Goal: Information Seeking & Learning: Learn about a topic

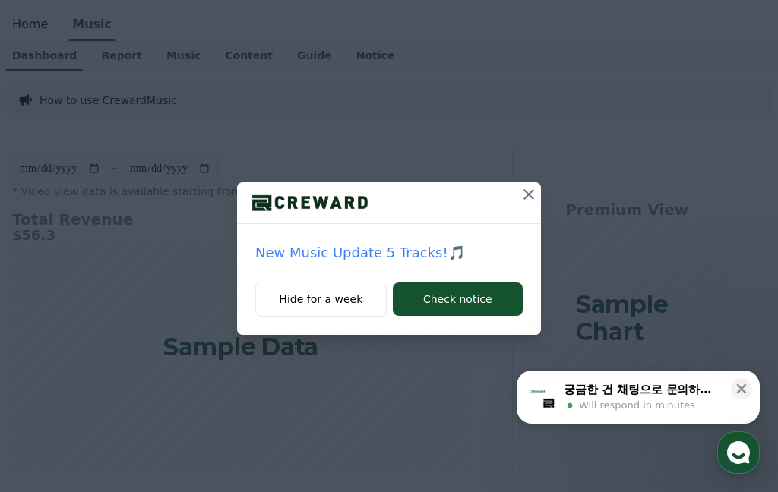
click at [531, 193] on icon at bounding box center [528, 194] width 11 height 11
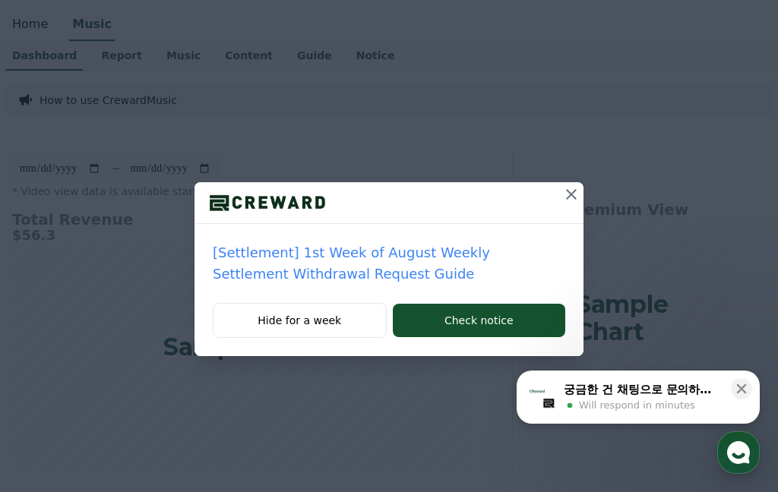
click at [582, 194] on button at bounding box center [571, 194] width 24 height 24
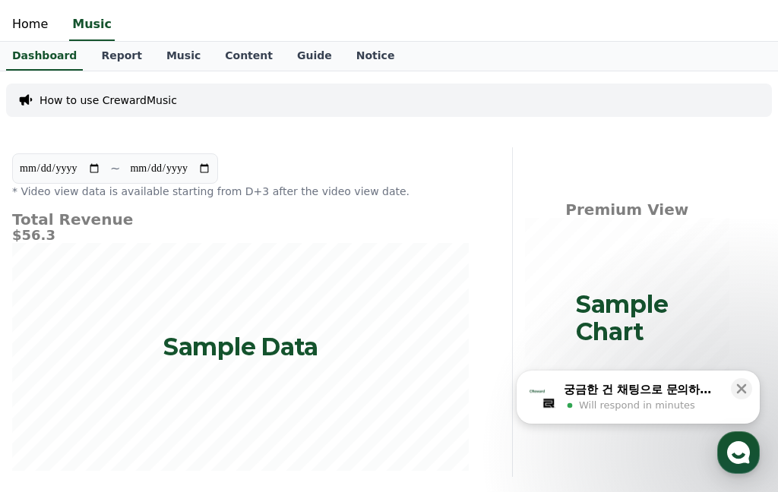
click at [162, 55] on link "Music" at bounding box center [183, 56] width 58 height 29
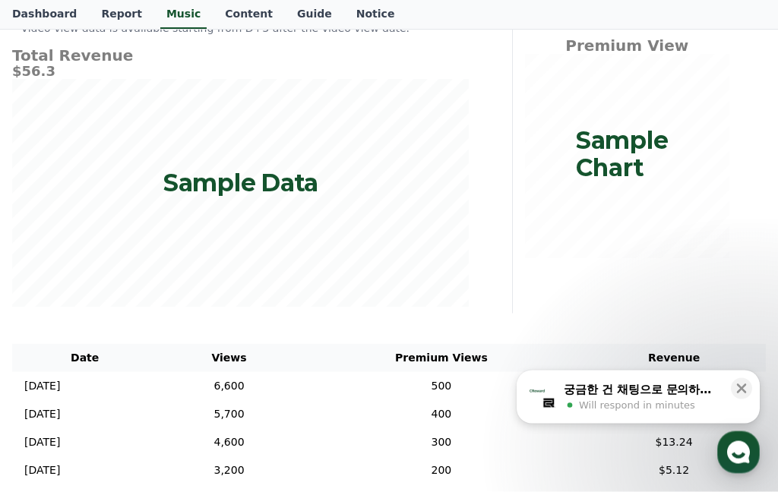
scroll to position [244, 0]
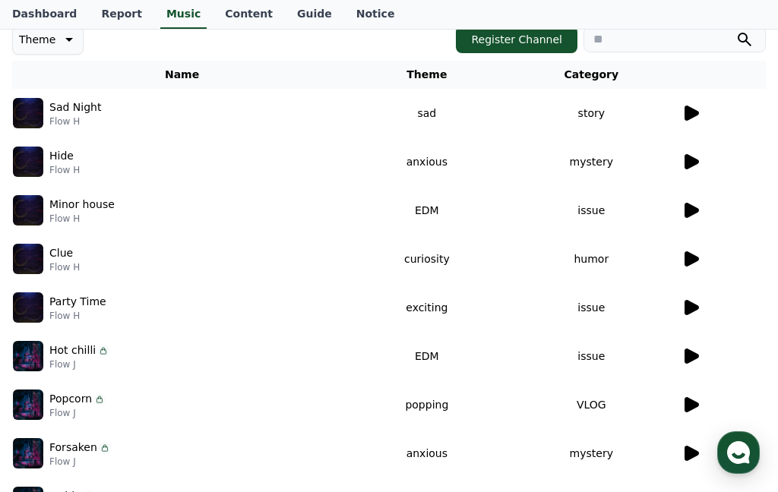
scroll to position [194, 0]
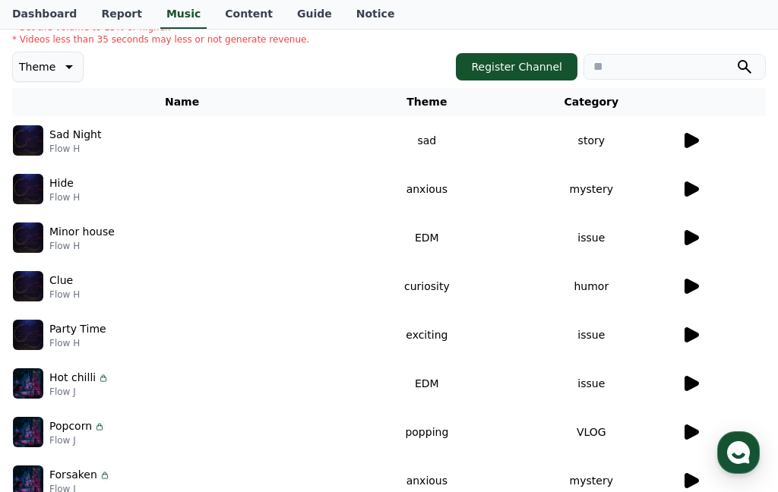
click at [699, 147] on icon at bounding box center [690, 140] width 18 height 18
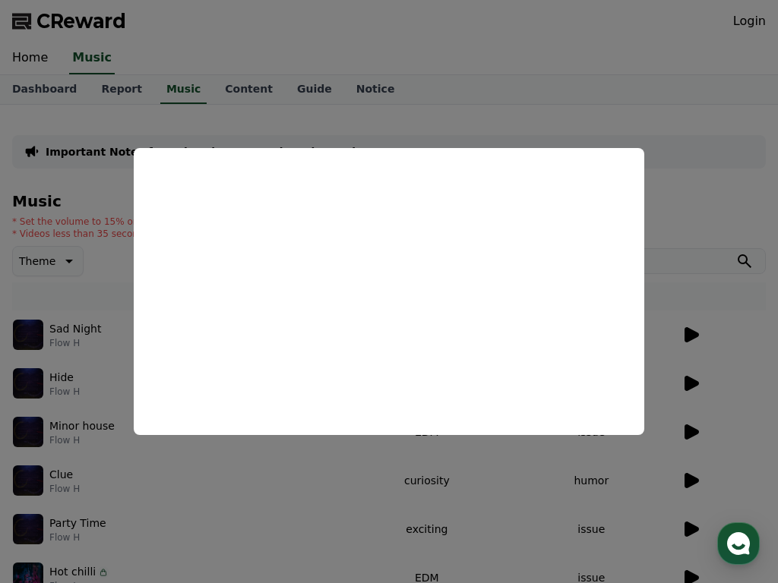
scroll to position [164, 0]
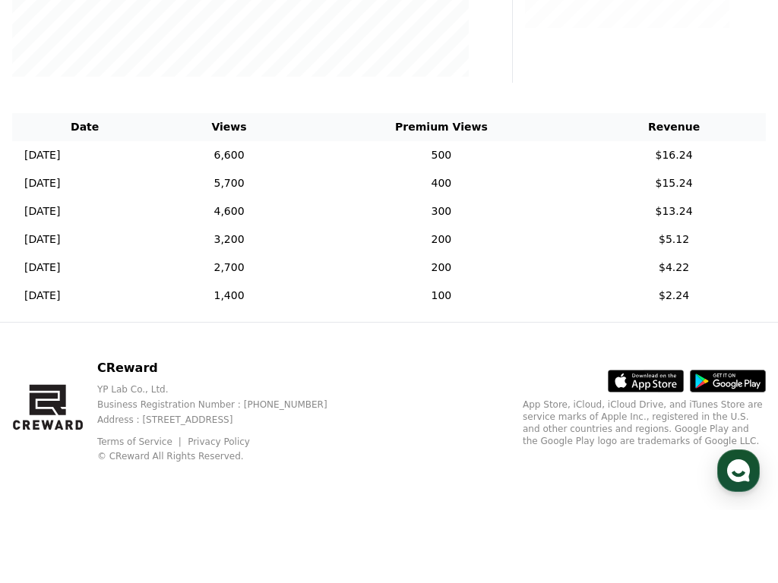
scroll to position [313, 0]
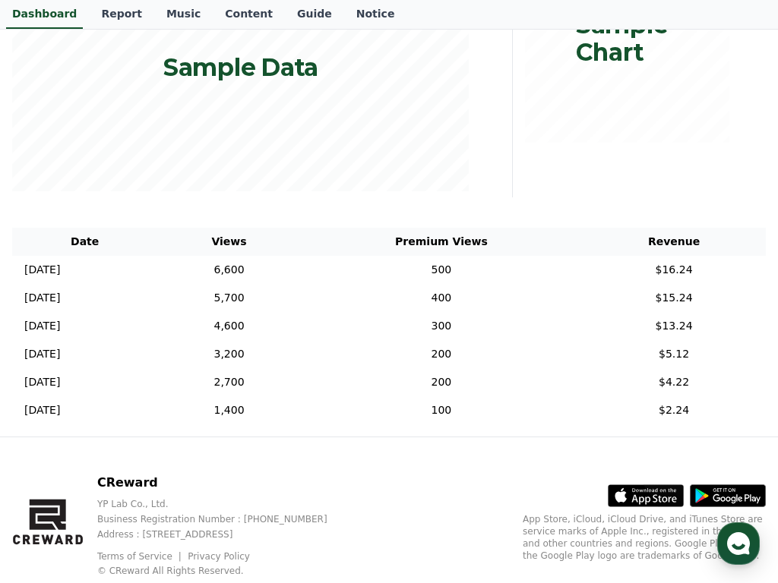
click at [158, 16] on link "Music" at bounding box center [183, 14] width 58 height 29
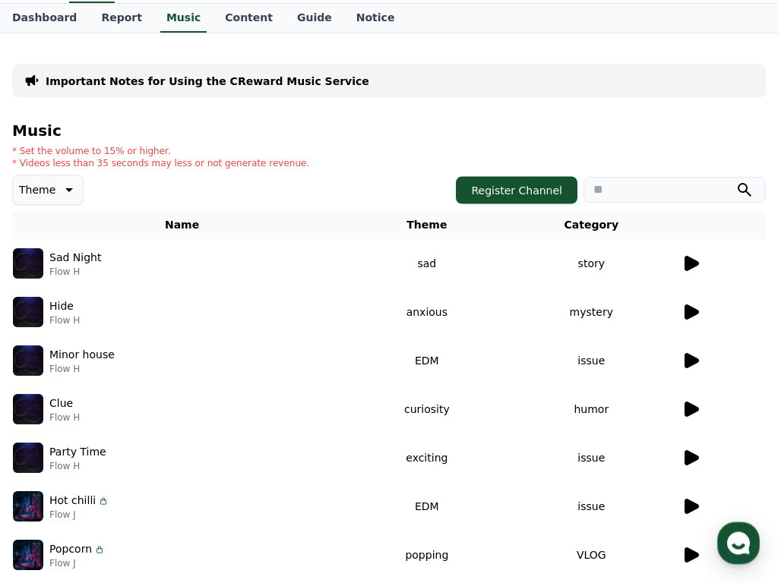
scroll to position [68, 0]
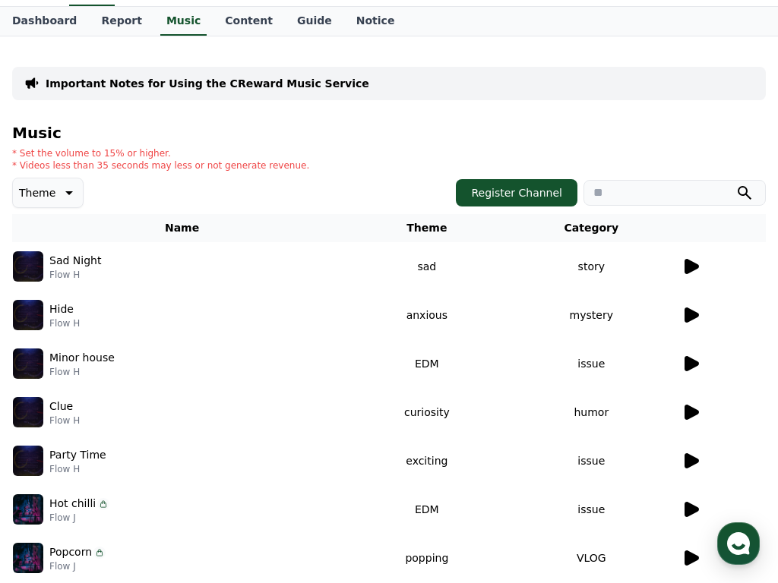
click at [685, 316] on icon at bounding box center [691, 315] width 14 height 15
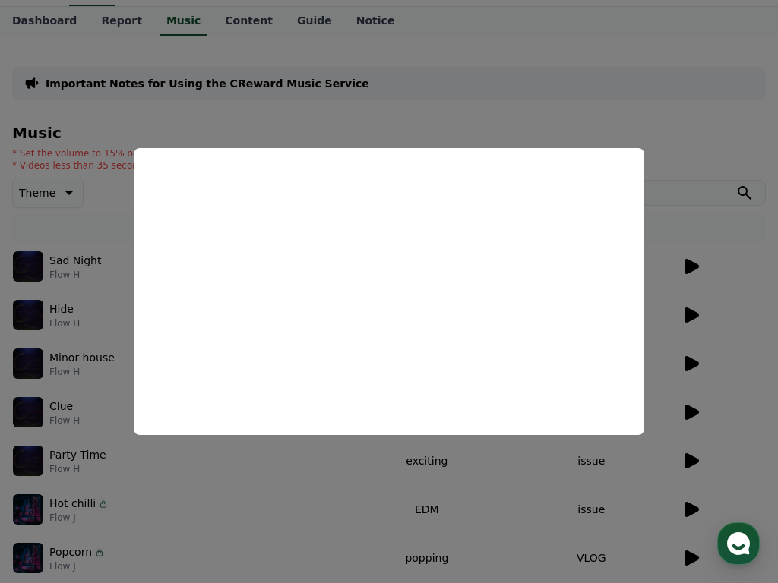
scroll to position [32, 0]
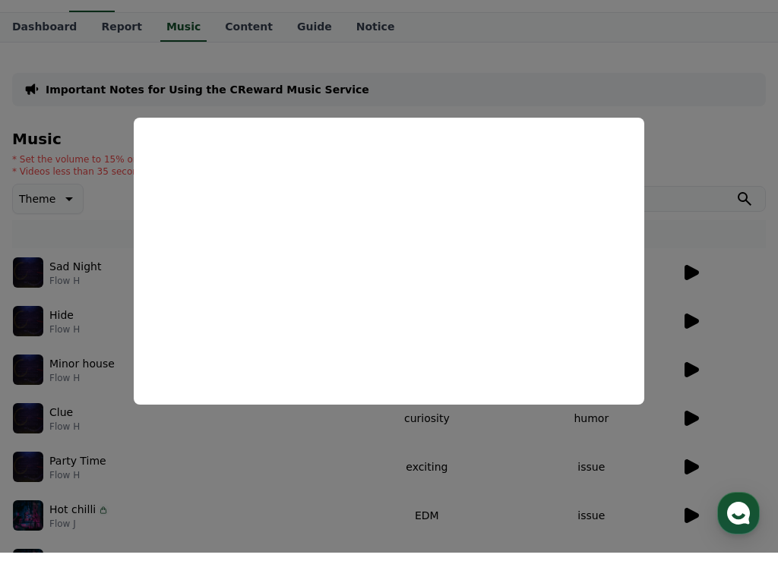
click at [736, 491] on icon "button" at bounding box center [737, 543] width 27 height 27
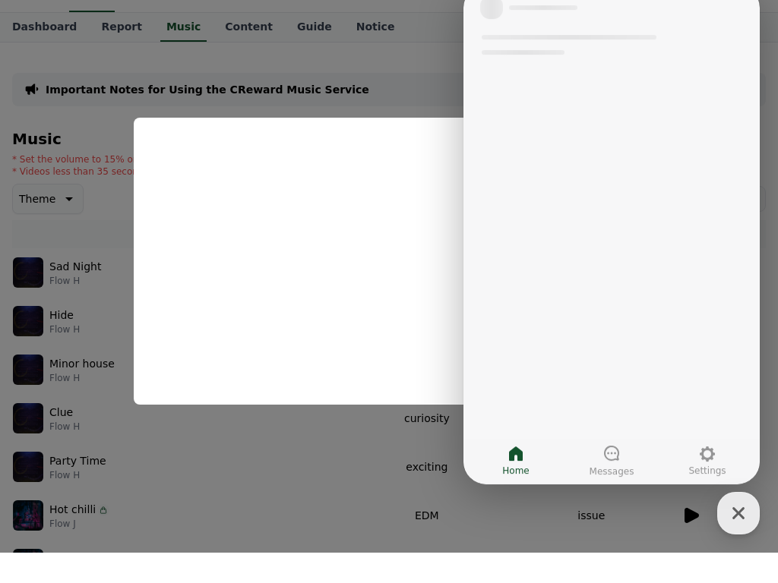
click at [418, 481] on button "close modal" at bounding box center [389, 291] width 778 height 583
click at [409, 491] on td "EDM" at bounding box center [427, 546] width 150 height 49
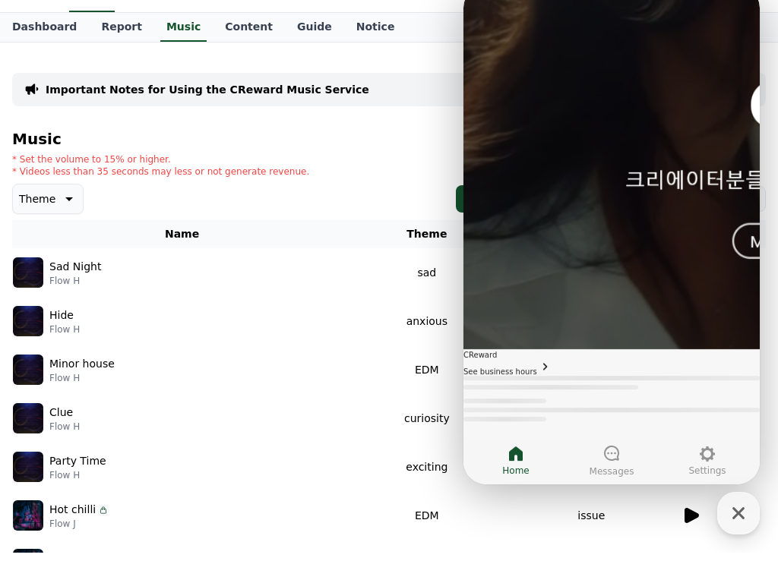
click at [747, 491] on div "button" at bounding box center [738, 543] width 43 height 43
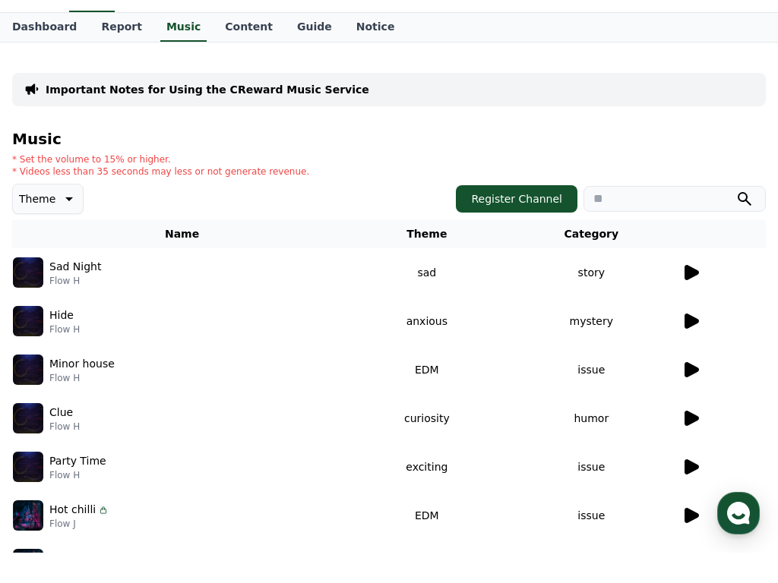
click at [693, 344] on icon at bounding box center [691, 351] width 14 height 15
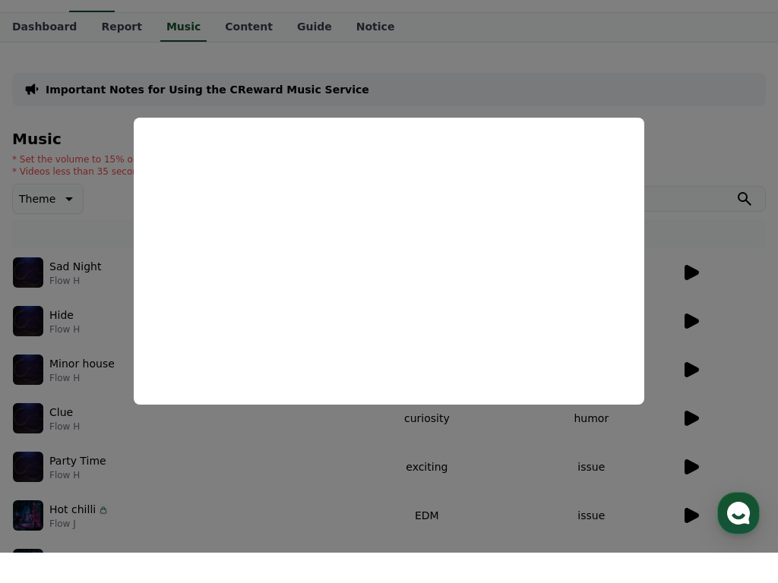
click at [734, 491] on icon "button" at bounding box center [737, 543] width 27 height 27
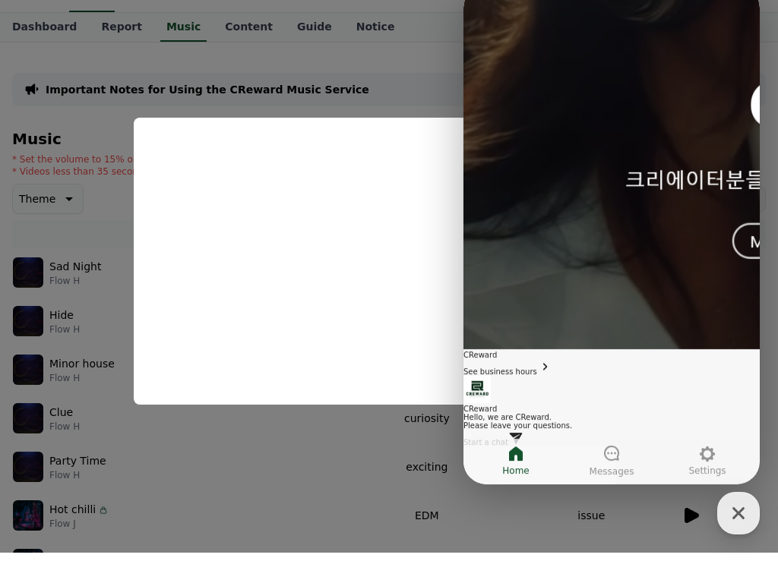
click at [669, 491] on button "close modal" at bounding box center [389, 291] width 778 height 583
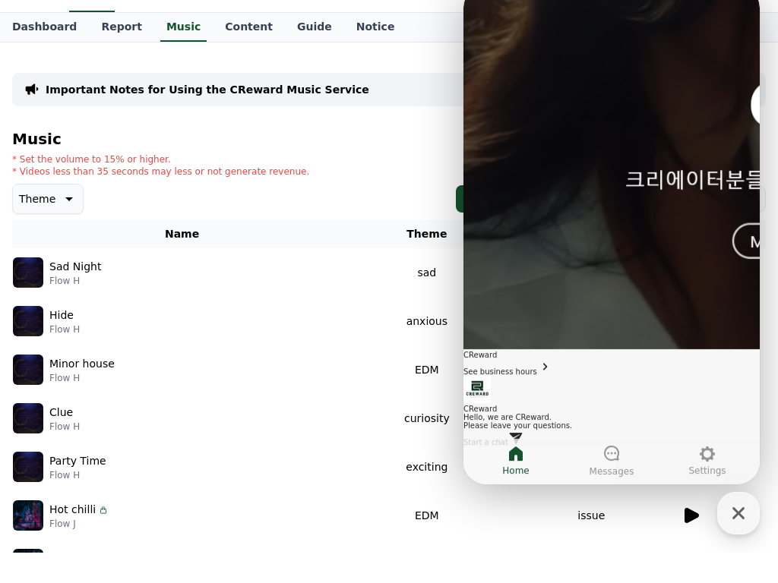
click at [743, 491] on icon "button" at bounding box center [737, 543] width 27 height 27
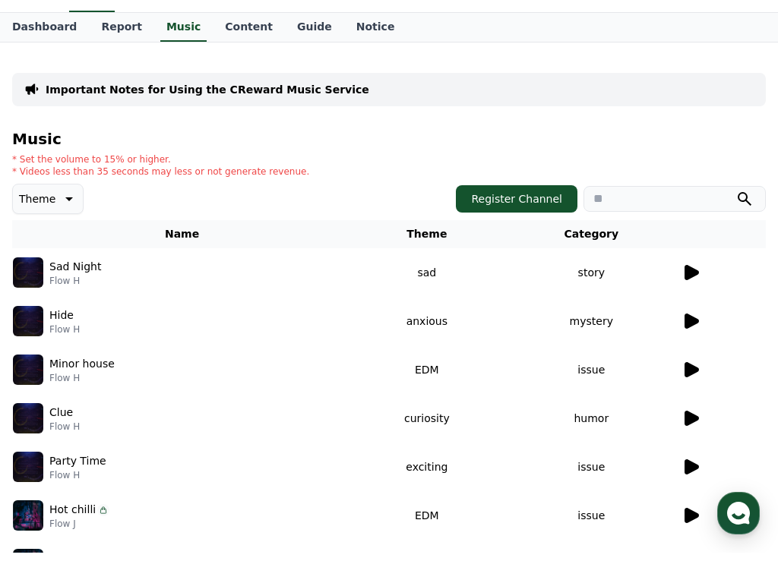
click at [683, 391] on icon at bounding box center [690, 400] width 18 height 18
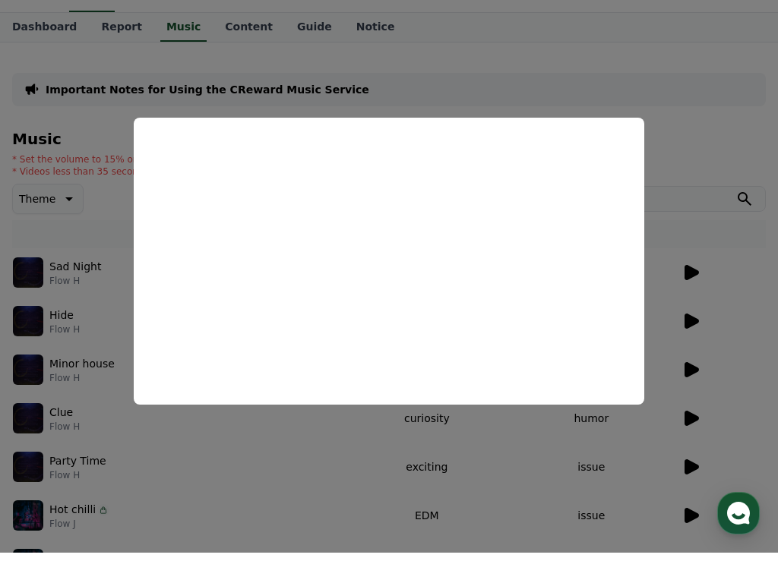
click at [729, 491] on use "button" at bounding box center [738, 543] width 23 height 23
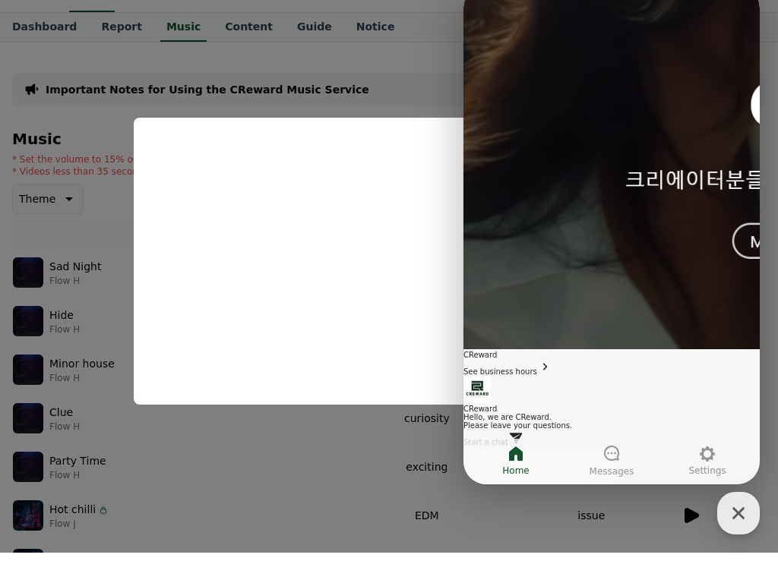
click at [747, 491] on icon "button" at bounding box center [737, 543] width 27 height 27
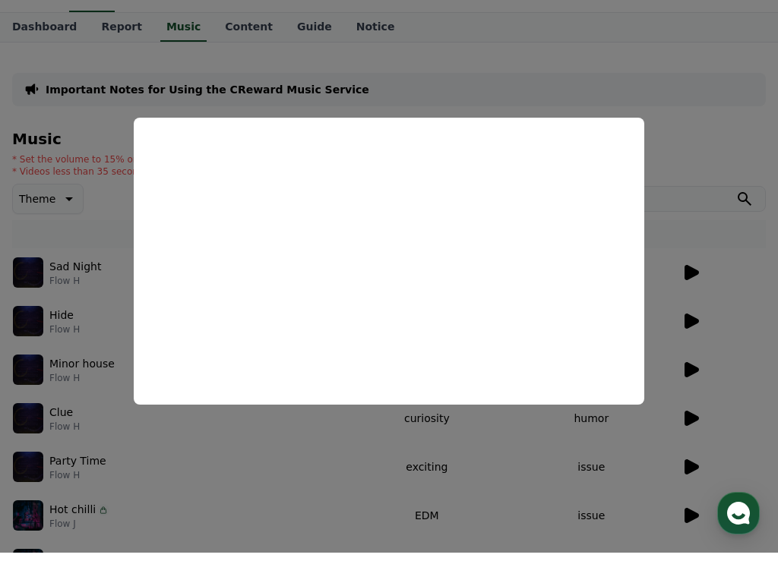
click at [687, 490] on button "close modal" at bounding box center [389, 291] width 778 height 583
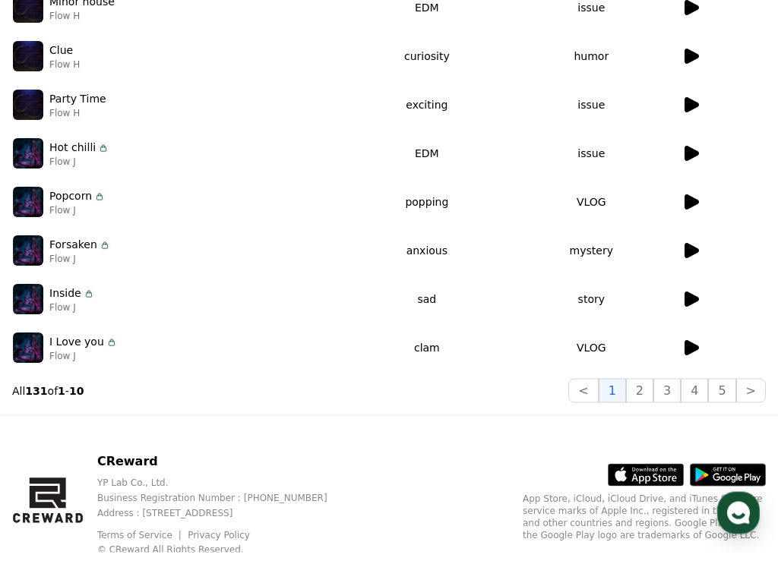
scroll to position [394, 0]
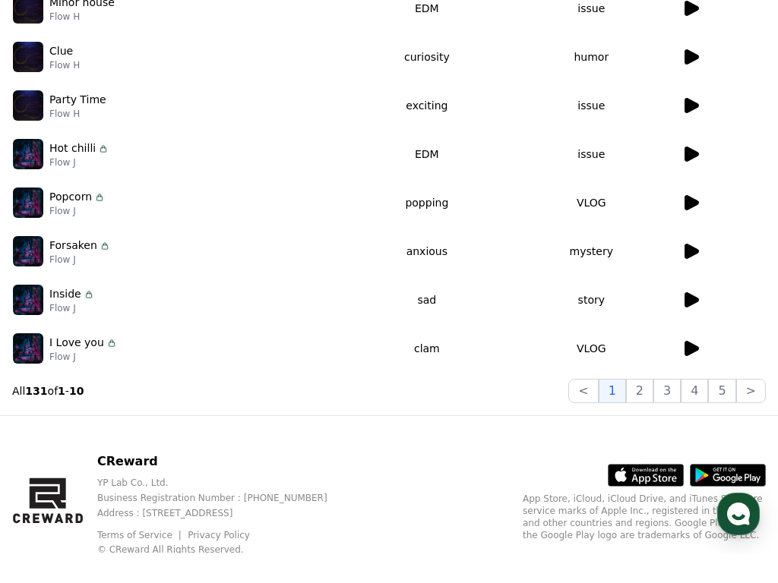
click at [702, 369] on div at bounding box center [723, 378] width 84 height 18
click at [693, 369] on icon at bounding box center [690, 378] width 18 height 18
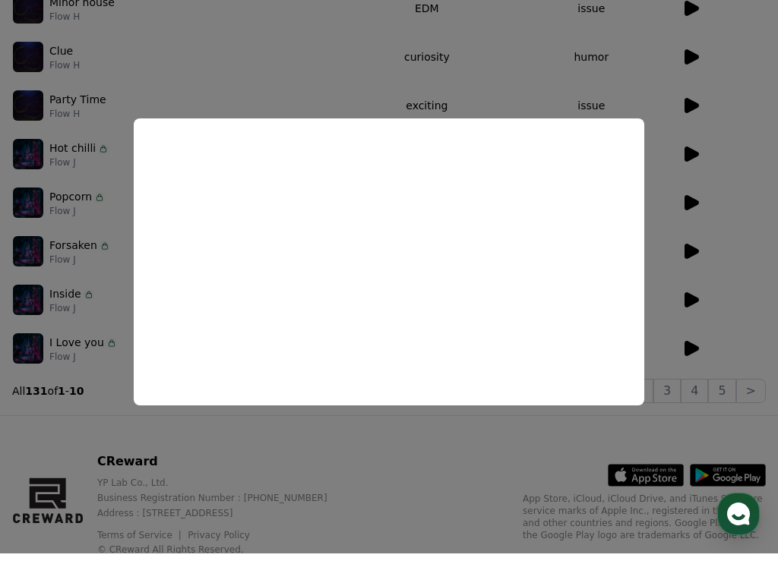
click at [630, 491] on button "close modal" at bounding box center [389, 291] width 778 height 583
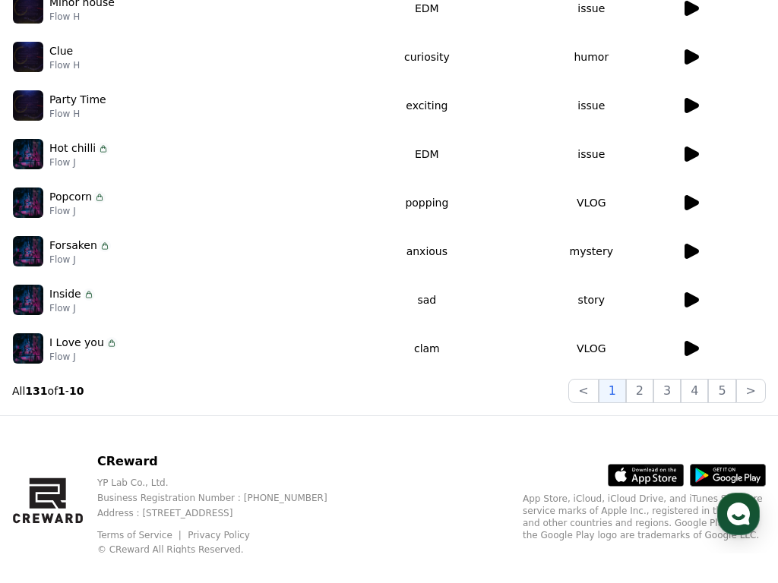
click at [634, 491] on p "App Store, iCloud, iCloud Drive, and iTunes Store are service marks of Apple In…" at bounding box center [643, 546] width 243 height 49
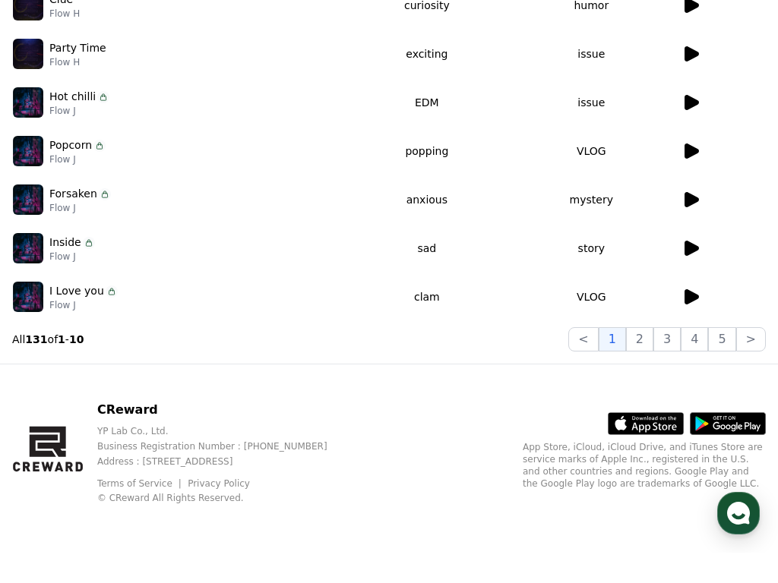
click at [653, 358] on button "2" at bounding box center [666, 370] width 27 height 24
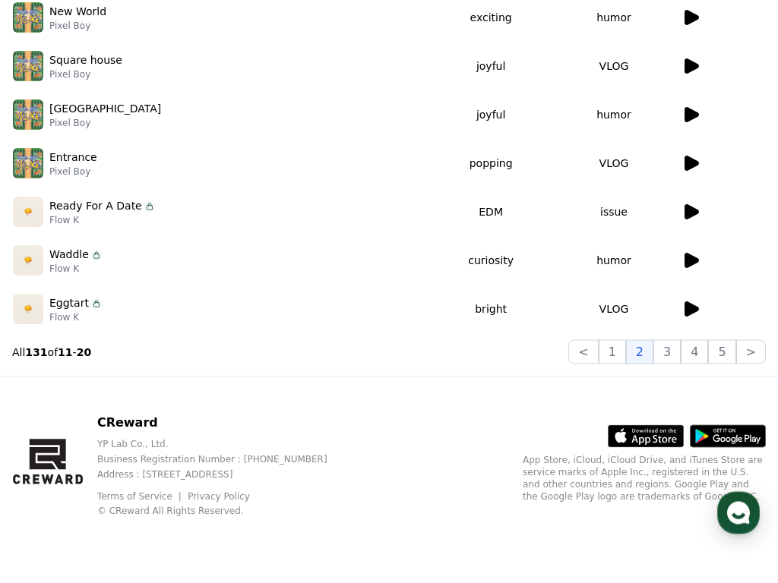
scroll to position [445, 0]
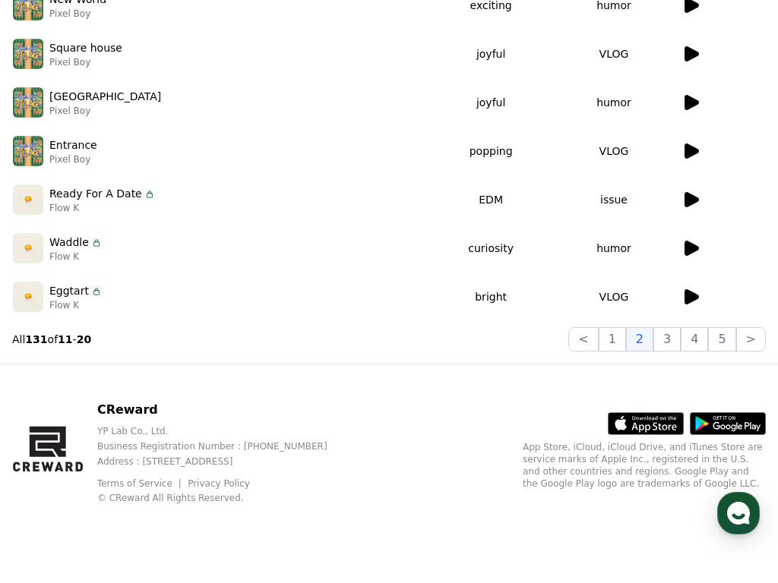
click at [708, 358] on button "3" at bounding box center [721, 370] width 27 height 24
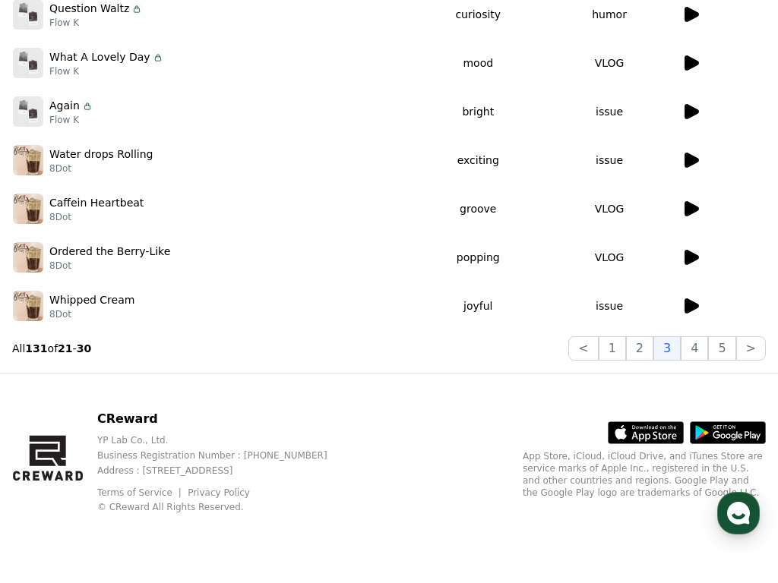
scroll to position [445, 0]
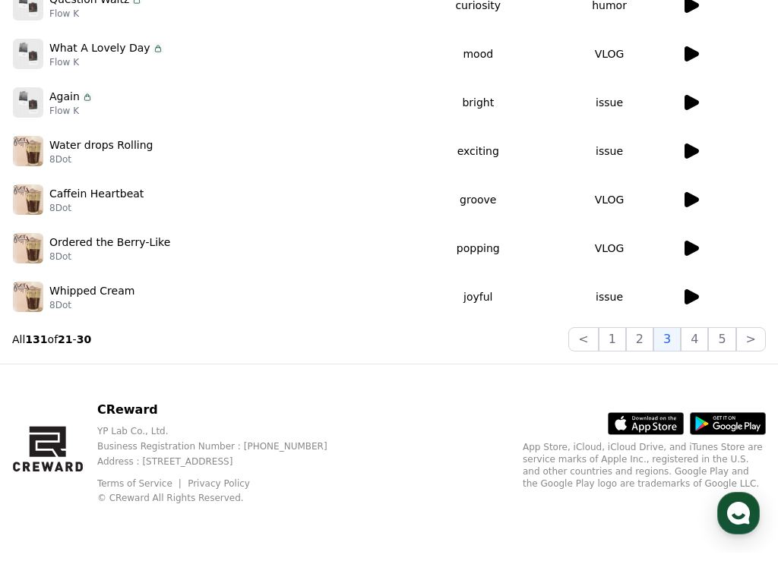
click at [693, 358] on button "4" at bounding box center [693, 370] width 27 height 24
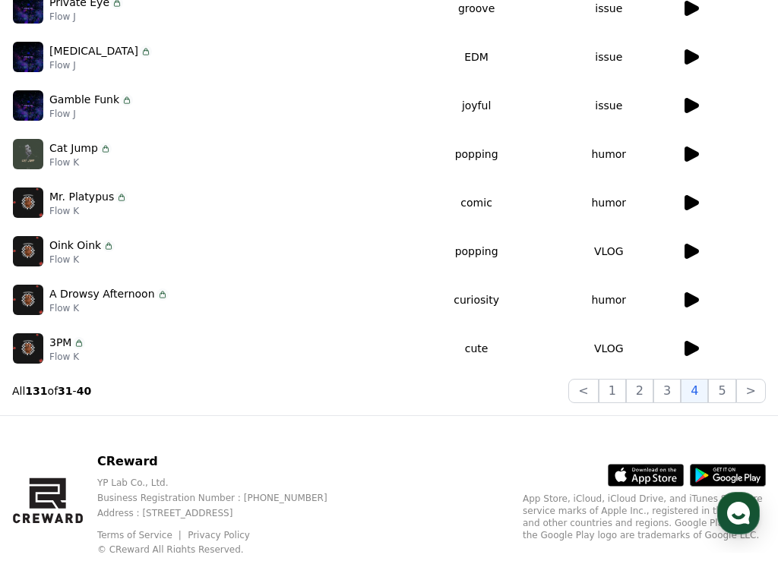
scroll to position [445, 0]
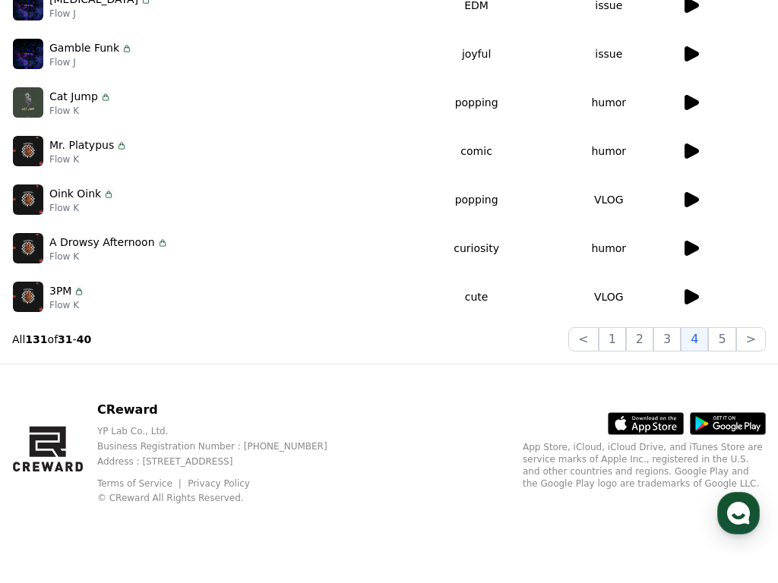
click at [721, 358] on button "5" at bounding box center [721, 370] width 27 height 24
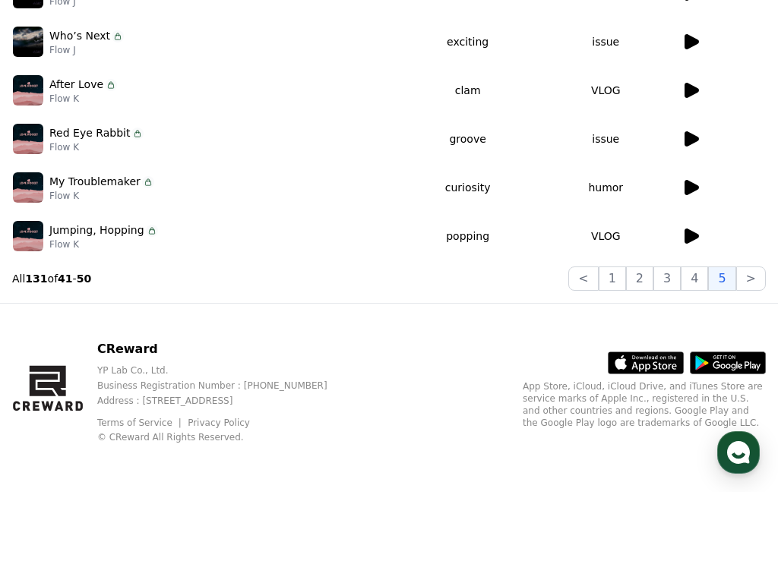
click at [754, 358] on button ">" at bounding box center [751, 370] width 30 height 24
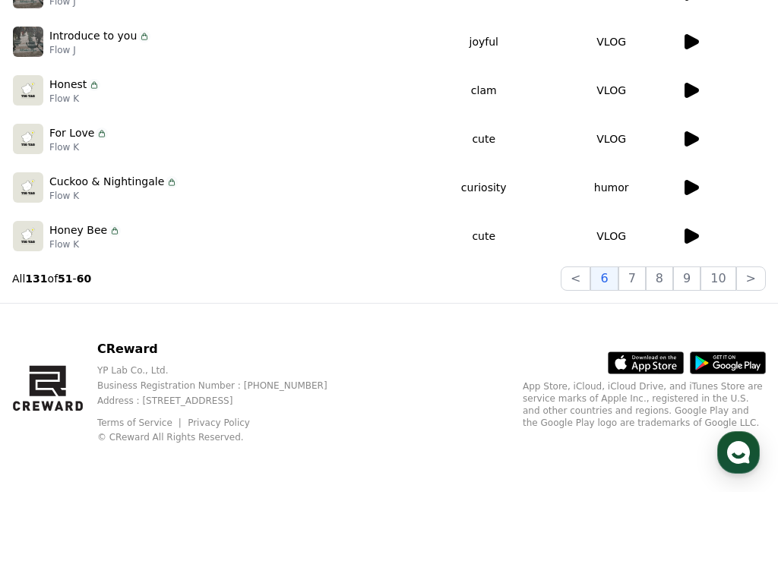
click at [759, 358] on button ">" at bounding box center [751, 370] width 30 height 24
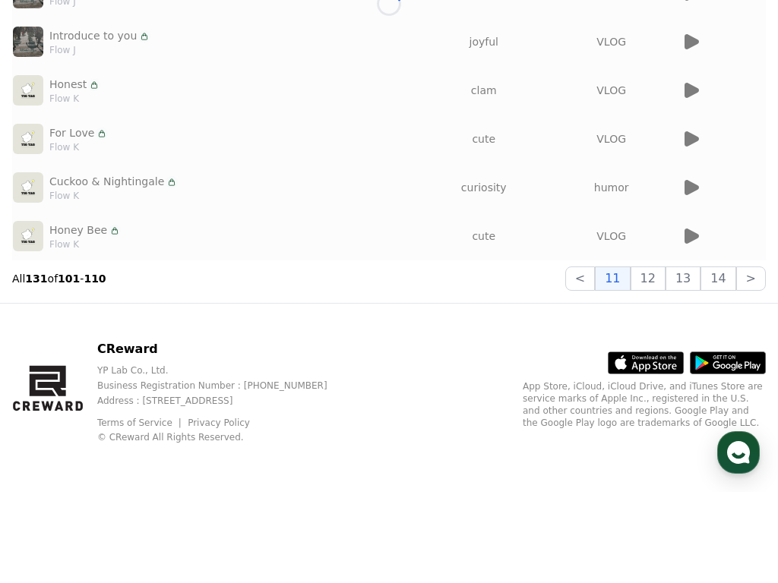
click at [771, 264] on div "Important Notes for Using the CReward Music Service Music * Set the volume to 1…" at bounding box center [388, 27] width 765 height 722
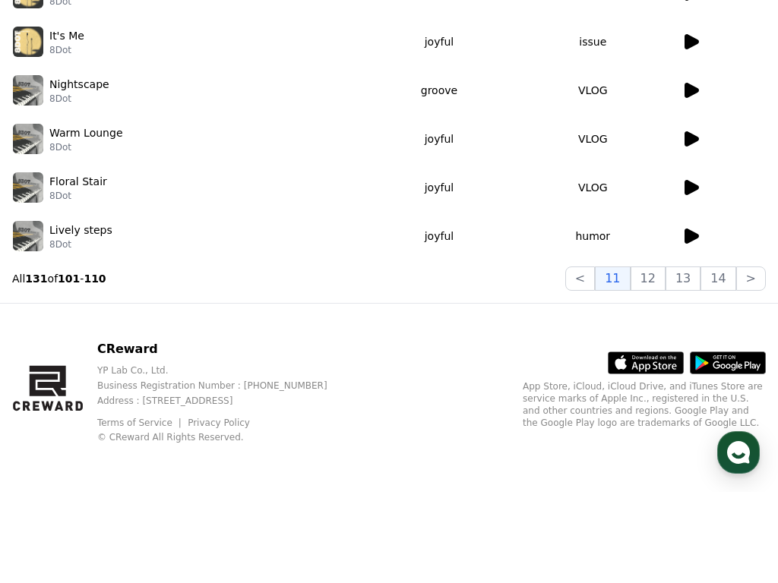
click at [757, 358] on button ">" at bounding box center [751, 370] width 30 height 24
click at [756, 358] on button ">" at bounding box center [751, 370] width 30 height 24
click at [755, 358] on button ">" at bounding box center [751, 370] width 30 height 24
click at [756, 358] on button ">" at bounding box center [751, 370] width 30 height 24
click at [753, 358] on button ">" at bounding box center [751, 370] width 30 height 24
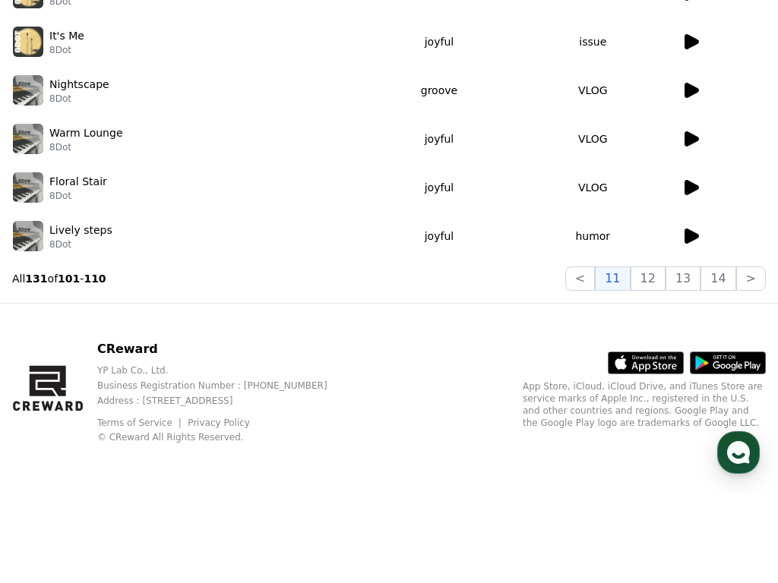
click at [745, 358] on button ">" at bounding box center [751, 370] width 30 height 24
click at [748, 265] on div "Music * Set the volume to 15% or higher. * Videos less than 35 seconds may less…" at bounding box center [388, 65] width 753 height 634
click at [753, 358] on button ">" at bounding box center [751, 370] width 30 height 24
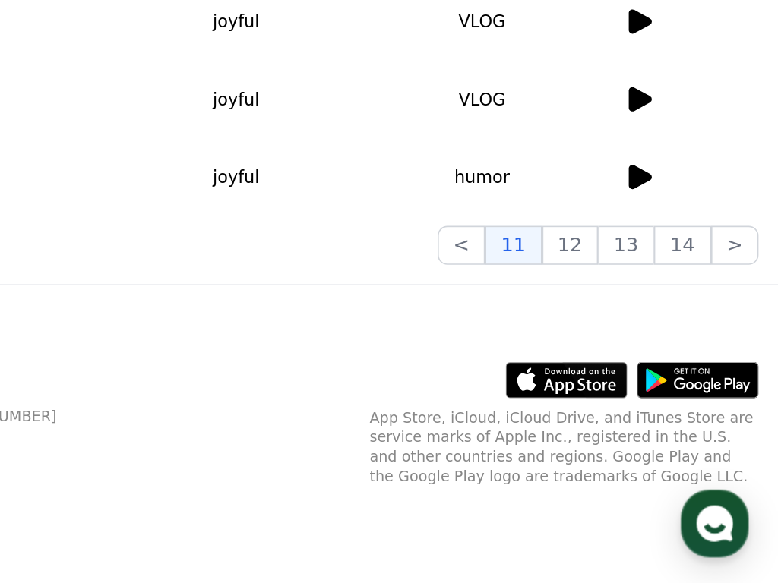
click at [736, 358] on button ">" at bounding box center [751, 370] width 30 height 24
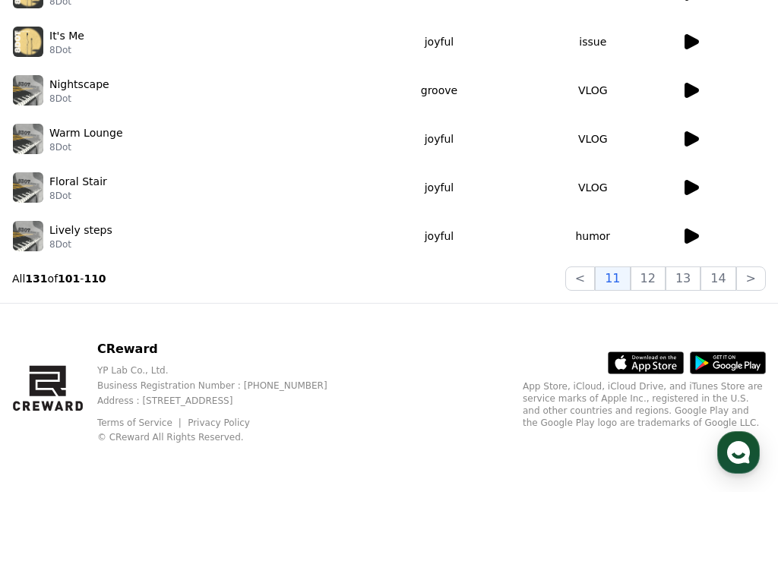
click at [719, 358] on button "14" at bounding box center [717, 370] width 35 height 24
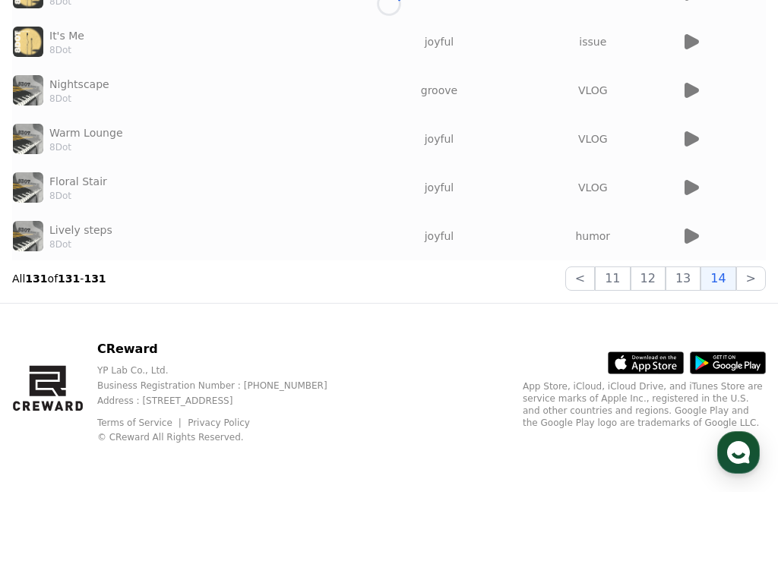
scroll to position [8, 0]
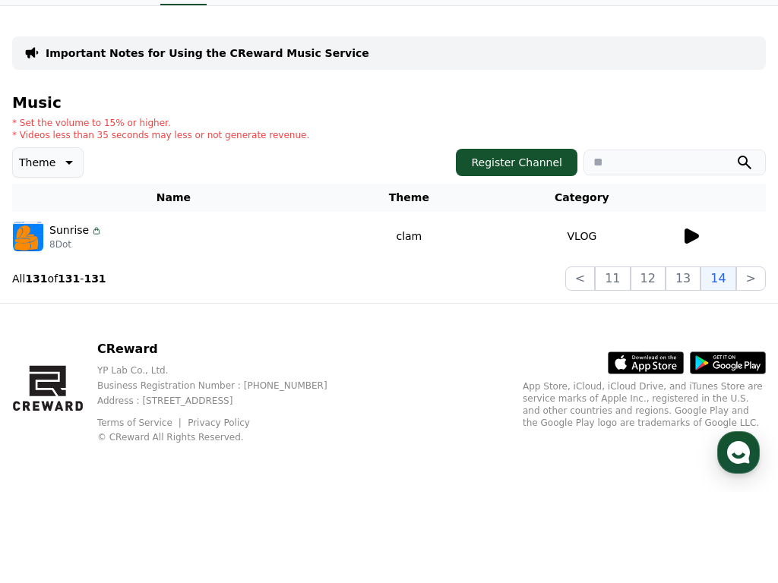
click at [693, 320] on icon at bounding box center [691, 327] width 14 height 15
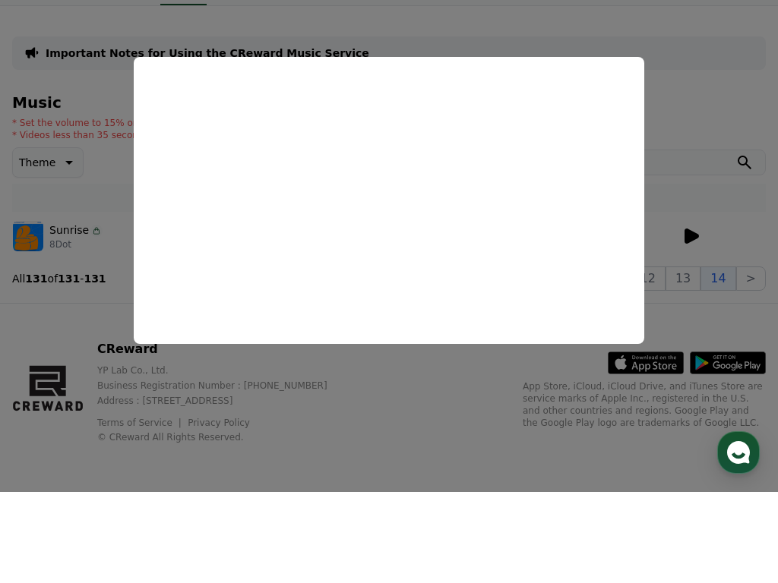
click at [663, 415] on button "close modal" at bounding box center [389, 291] width 778 height 583
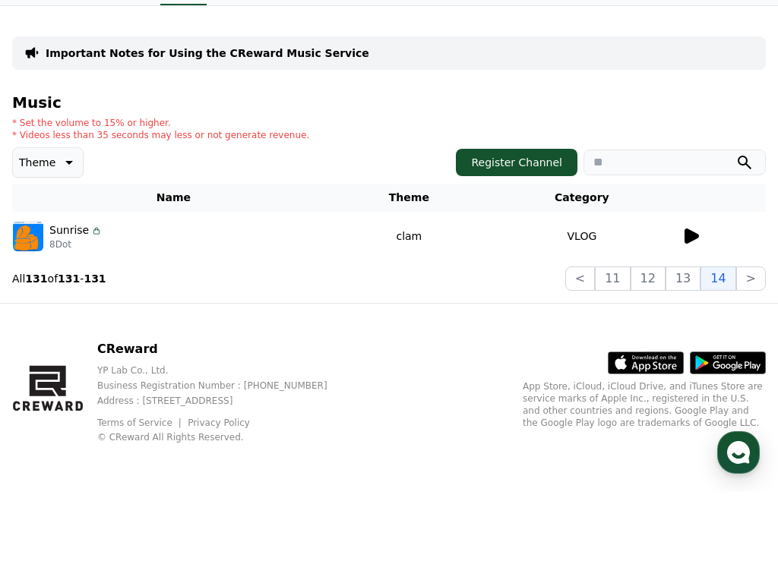
click at [655, 472] on p "App Store, iCloud, iCloud Drive, and iTunes Store are service marks of Apple In…" at bounding box center [643, 496] width 243 height 49
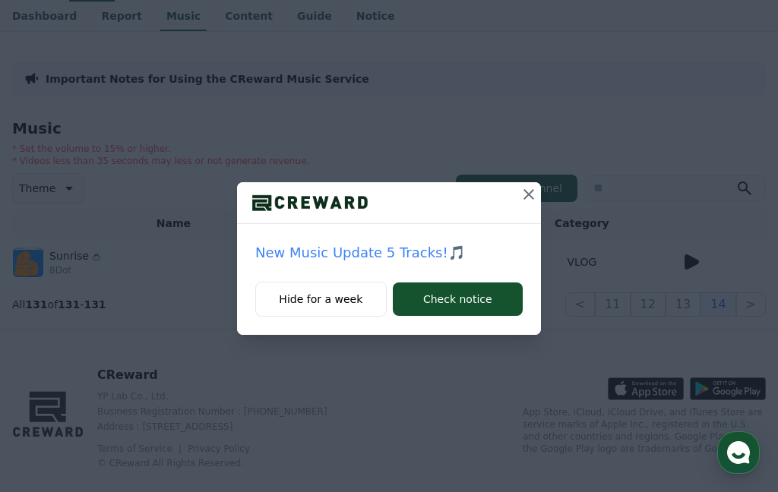
click at [529, 185] on button at bounding box center [528, 194] width 24 height 24
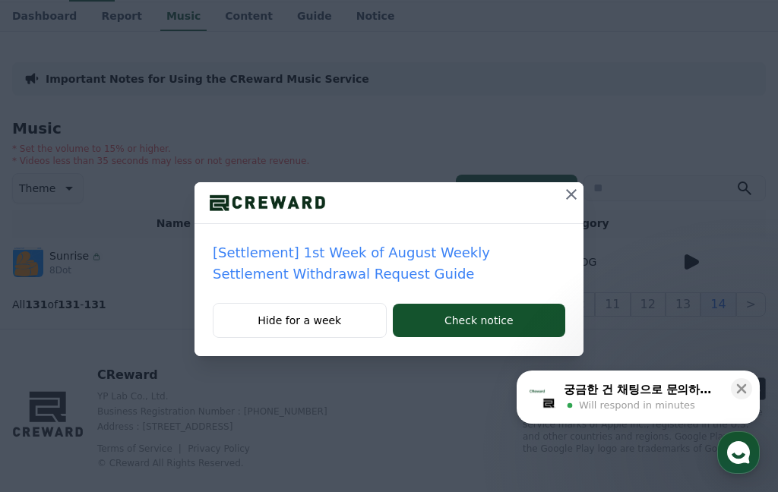
click at [556, 187] on div at bounding box center [388, 203] width 389 height 42
click at [551, 206] on div at bounding box center [388, 203] width 389 height 42
click at [567, 194] on icon at bounding box center [571, 194] width 18 height 18
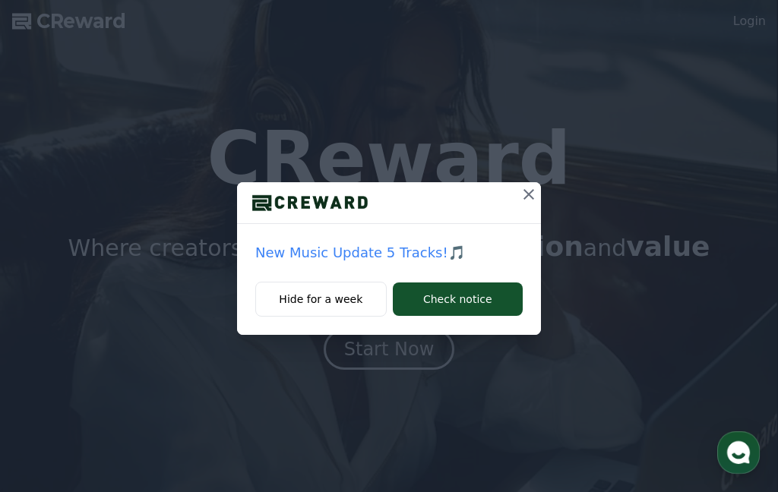
click at [438, 313] on button "Check notice" at bounding box center [458, 299] width 130 height 33
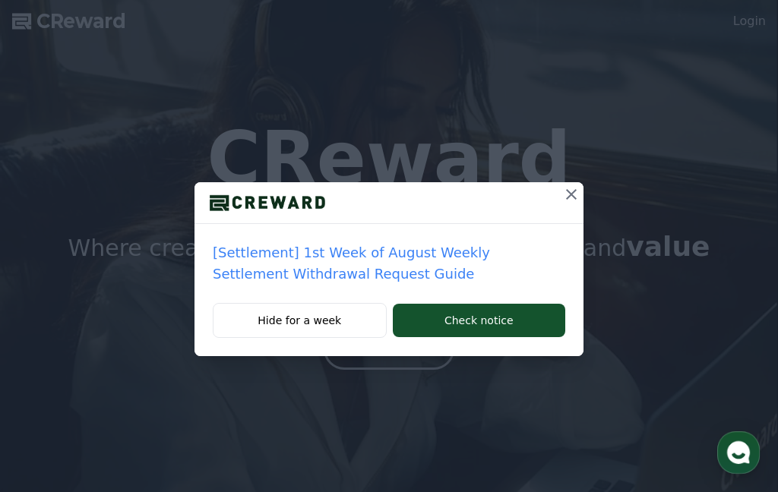
click at [442, 322] on button "Check notice" at bounding box center [479, 320] width 172 height 33
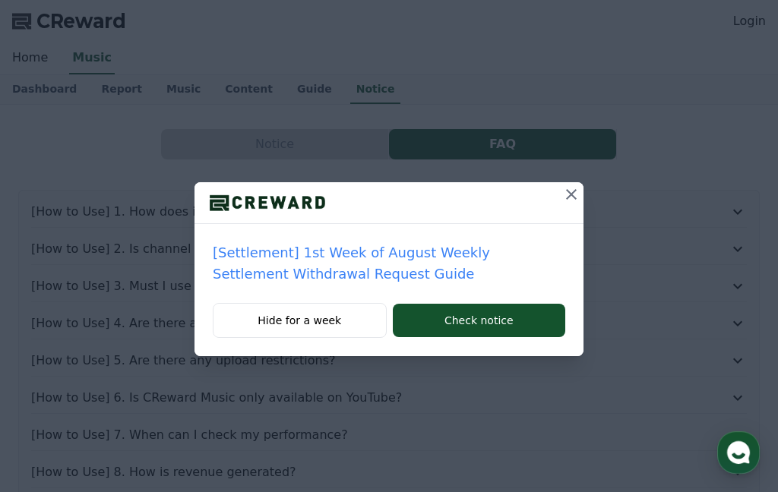
click at [586, 219] on div "[Settlement] 1st Week of August Weekly Settlement Withdrawal Request Guide Hide…" at bounding box center [389, 190] width 778 height 380
click at [567, 185] on icon at bounding box center [571, 194] width 18 height 18
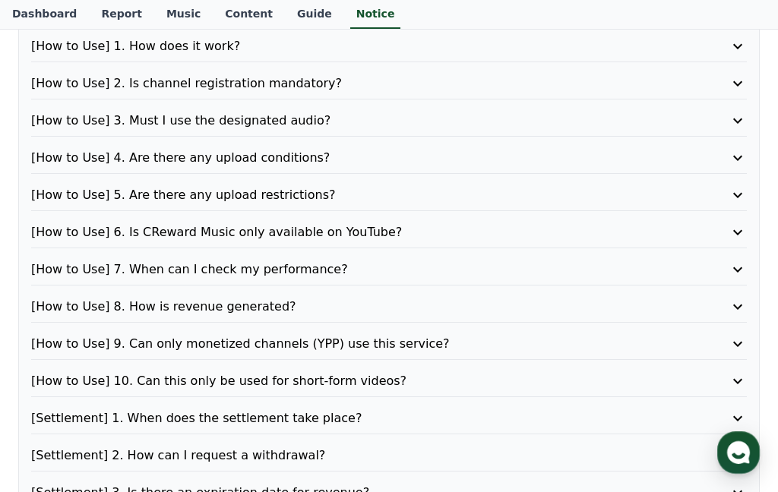
scroll to position [166, 0]
click at [544, 55] on div "[How to Use] 1. How does it work?" at bounding box center [388, 49] width 715 height 25
click at [147, 49] on p "[How to Use] 1. How does it work?" at bounding box center [360, 46] width 658 height 18
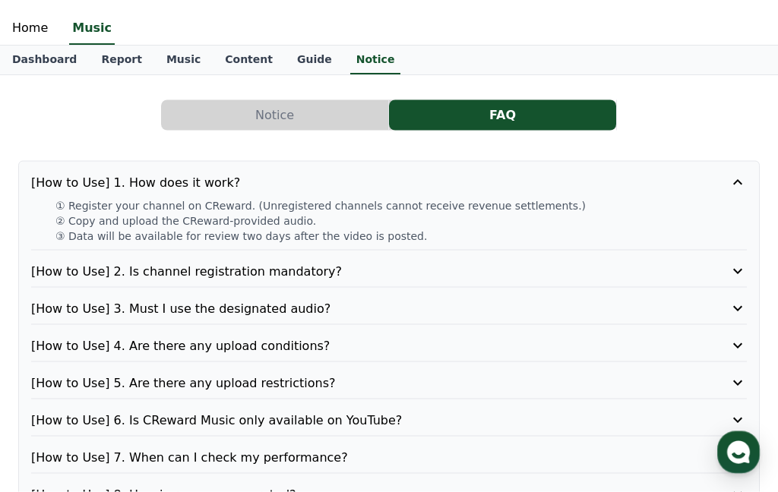
scroll to position [0, 0]
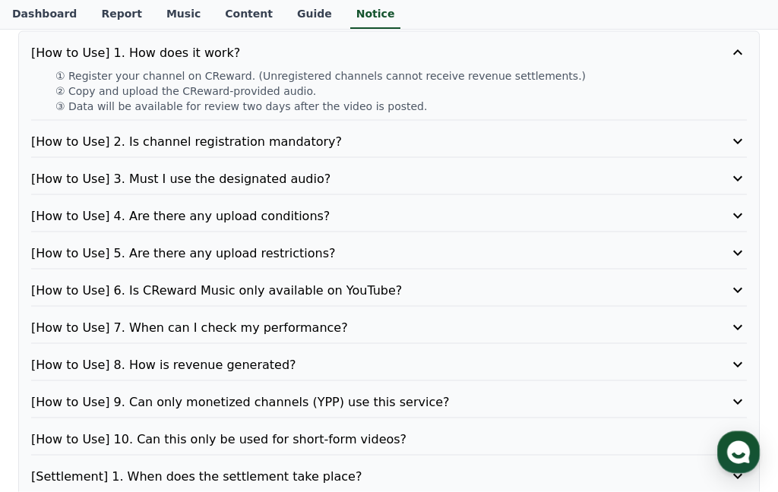
click at [252, 184] on p "[How to Use] 3. Must I use the designated audio?" at bounding box center [360, 179] width 658 height 18
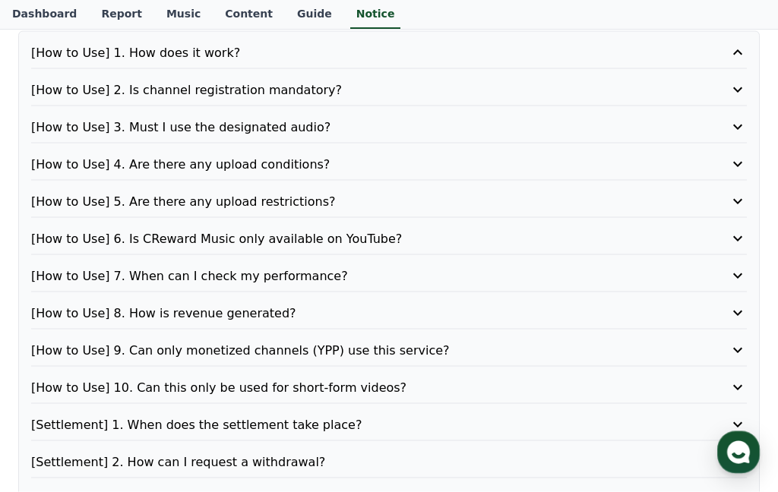
scroll to position [159, 0]
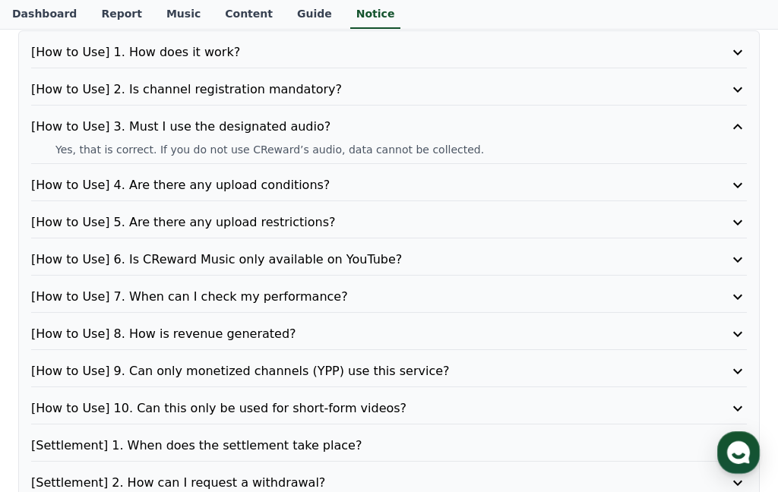
click at [249, 187] on p "[How to Use] 4. Are there any upload conditions?" at bounding box center [360, 185] width 658 height 18
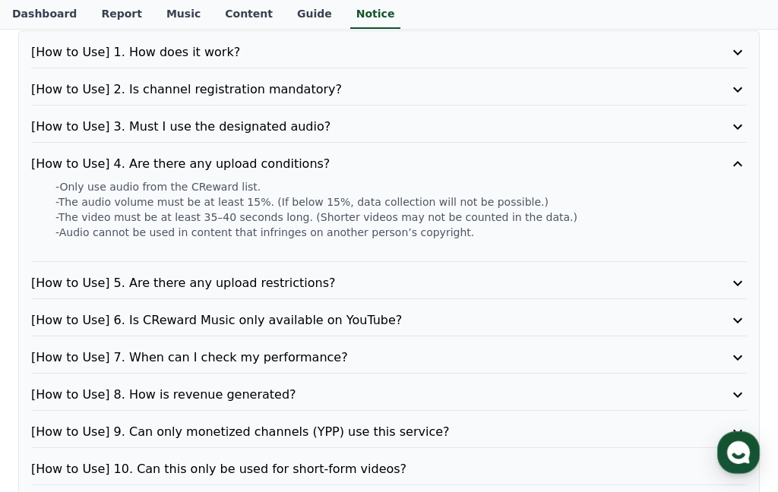
click at [223, 285] on p "[How to Use] 5. Are there any upload restrictions?" at bounding box center [360, 283] width 658 height 18
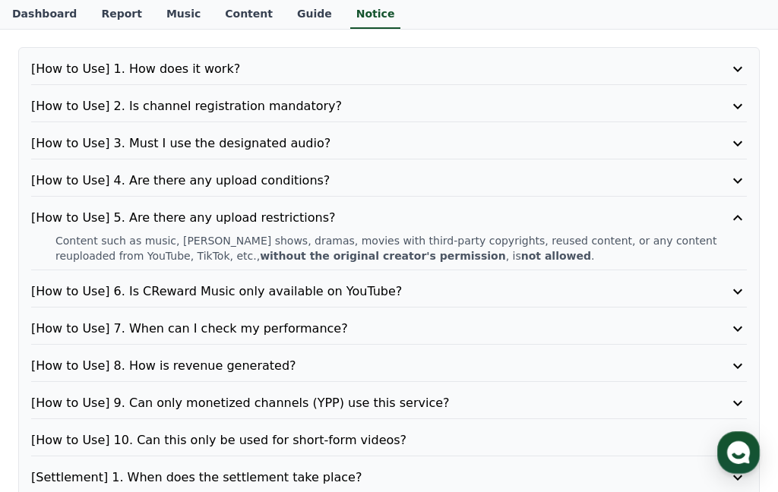
scroll to position [142, 0]
click at [278, 112] on p "[How to Use] 2. Is channel registration mandatory?" at bounding box center [360, 107] width 658 height 18
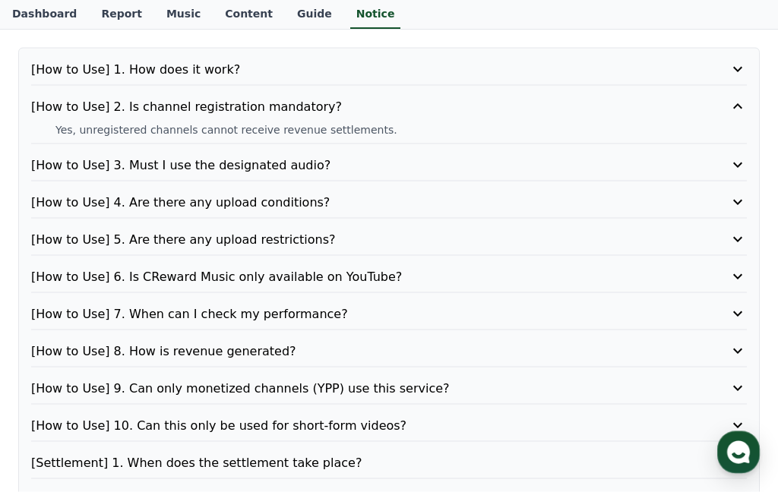
scroll to position [143, 0]
click at [259, 62] on p "[How to Use] 1. How does it work?" at bounding box center [360, 69] width 658 height 18
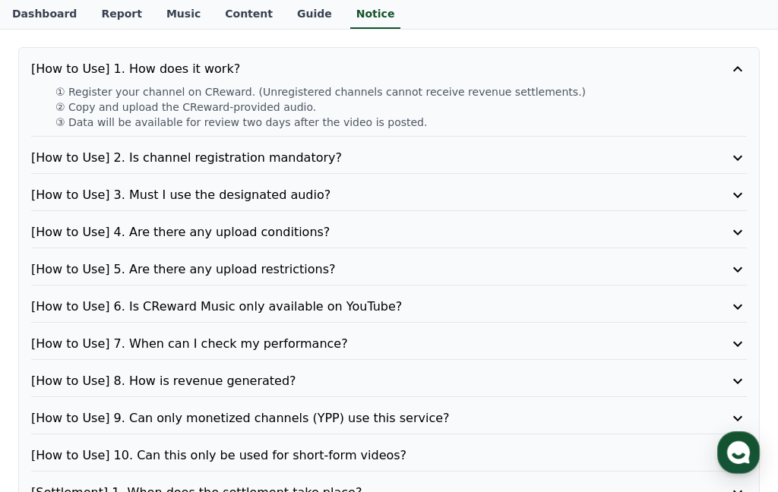
click at [245, 156] on p "[How to Use] 2. Is channel registration mandatory?" at bounding box center [360, 158] width 658 height 18
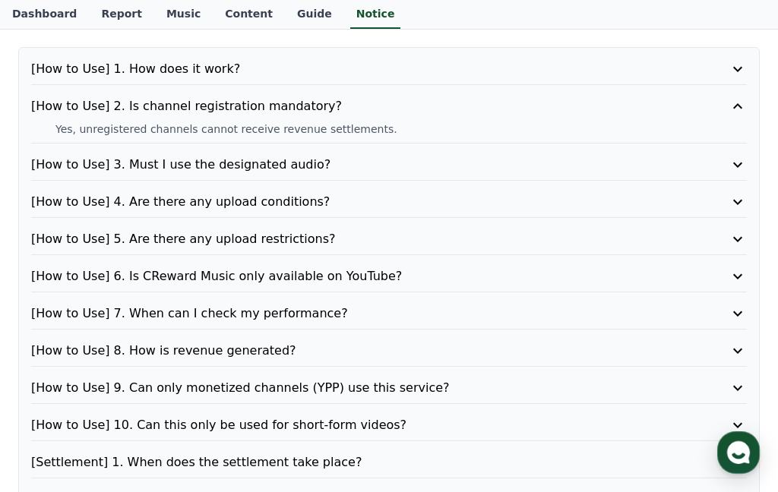
click at [262, 184] on div "[How to Use] 1. How does it work? [How to Use] 2. Is channel registration manda…" at bounding box center [388, 340] width 741 height 586
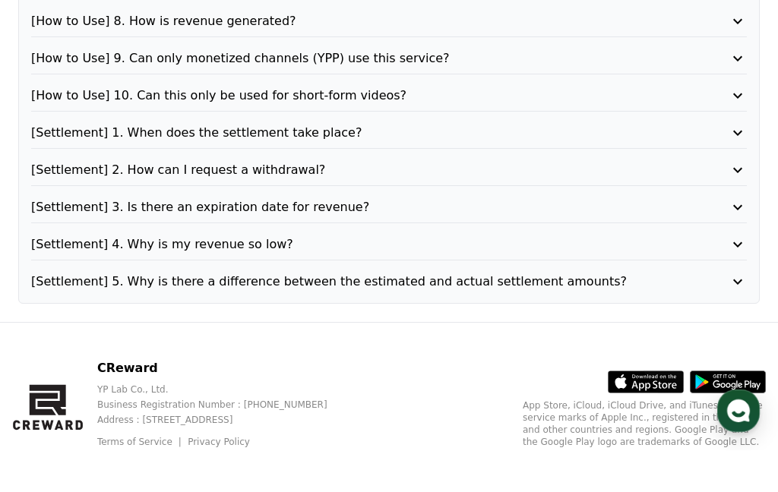
scroll to position [491, 0]
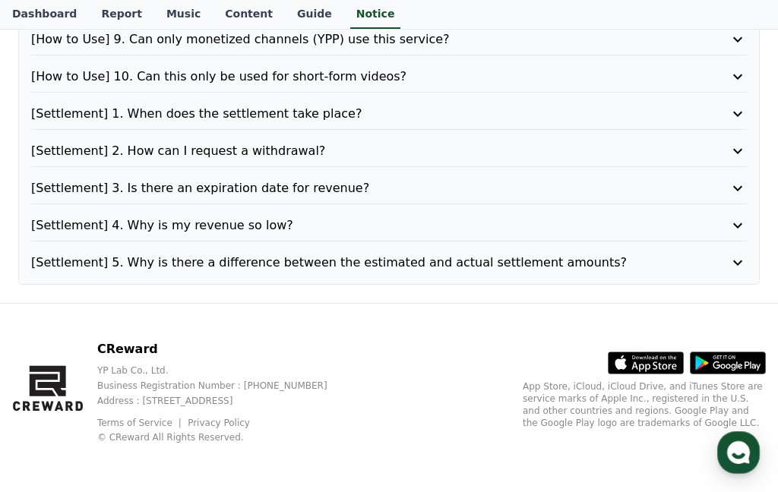
click at [74, 262] on p "[Settlement] 5. Why is there a difference between the estimated and actual sett…" at bounding box center [360, 263] width 658 height 18
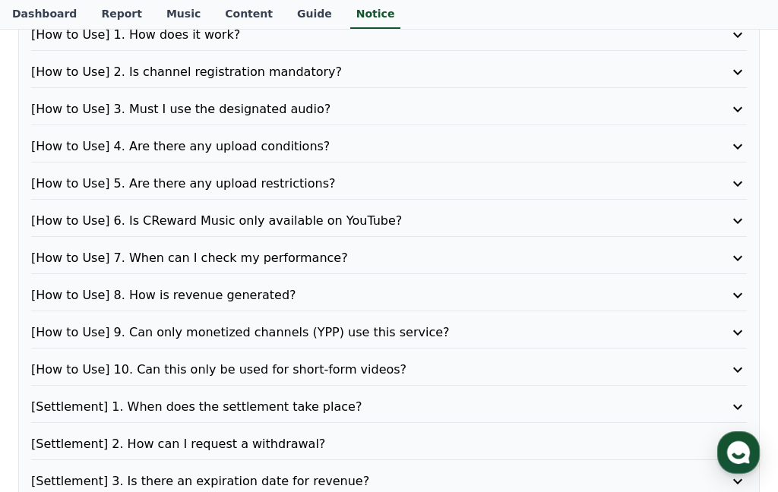
scroll to position [178, 0]
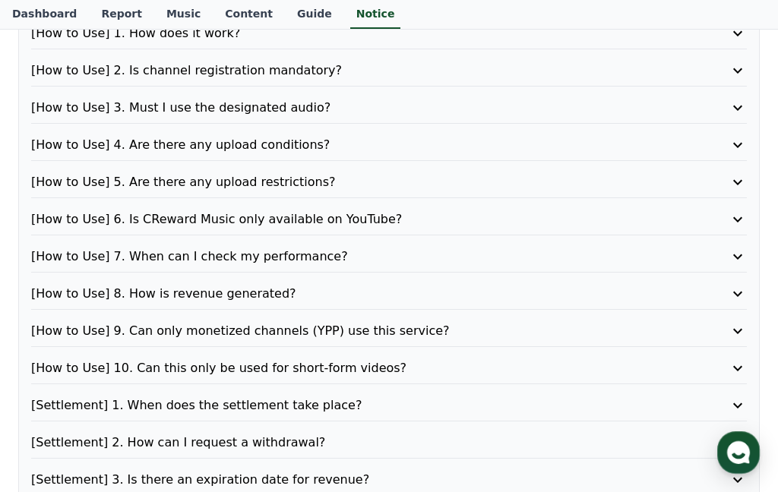
click at [267, 108] on p "[How to Use] 3. Must I use the designated audio?" at bounding box center [360, 108] width 658 height 18
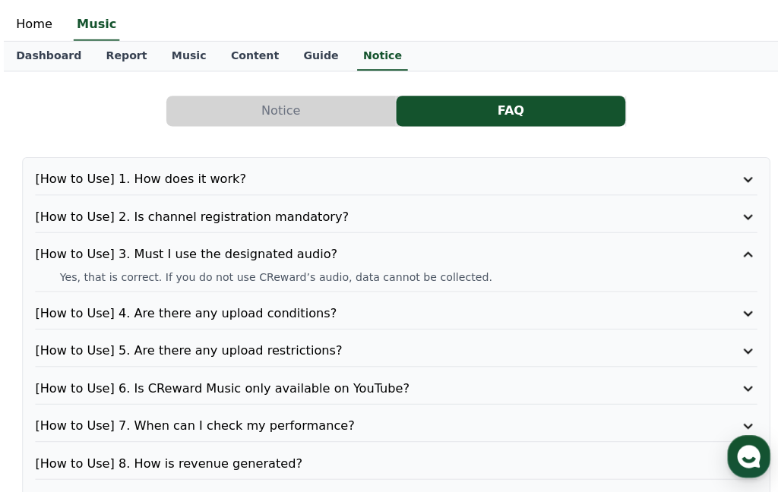
scroll to position [0, 0]
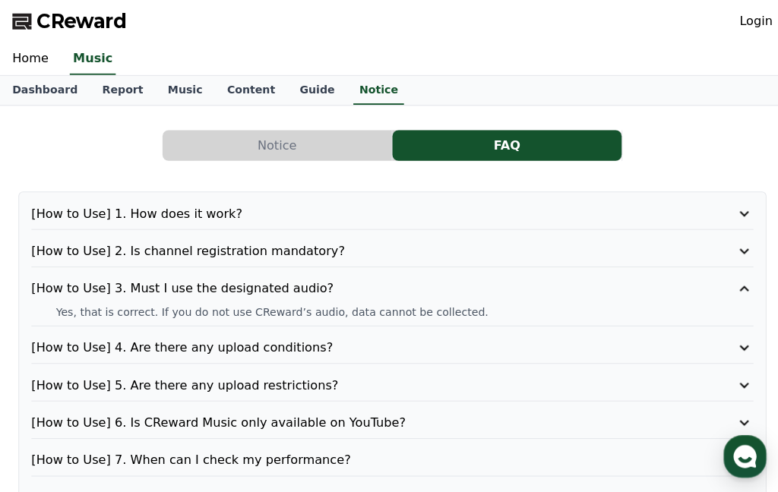
click at [67, 292] on p "[How to Use] 3. Must I use the designated audio?" at bounding box center [360, 286] width 658 height 18
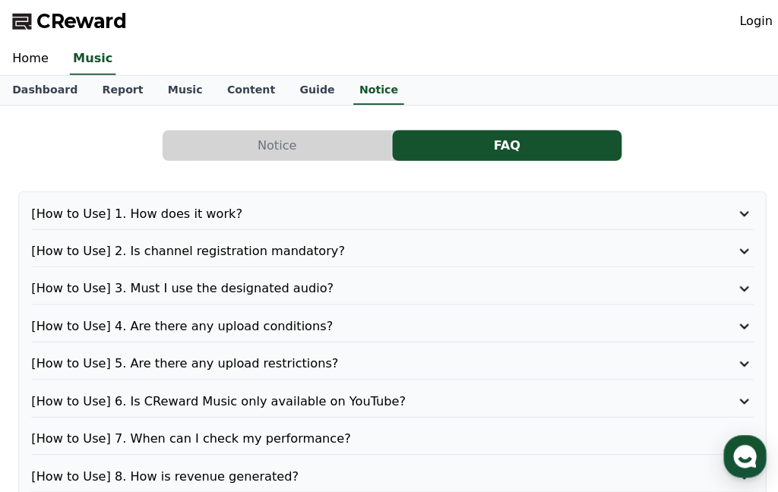
click at [289, 62] on div "Home Music" at bounding box center [389, 59] width 778 height 32
click at [173, 87] on link "Music" at bounding box center [183, 89] width 58 height 29
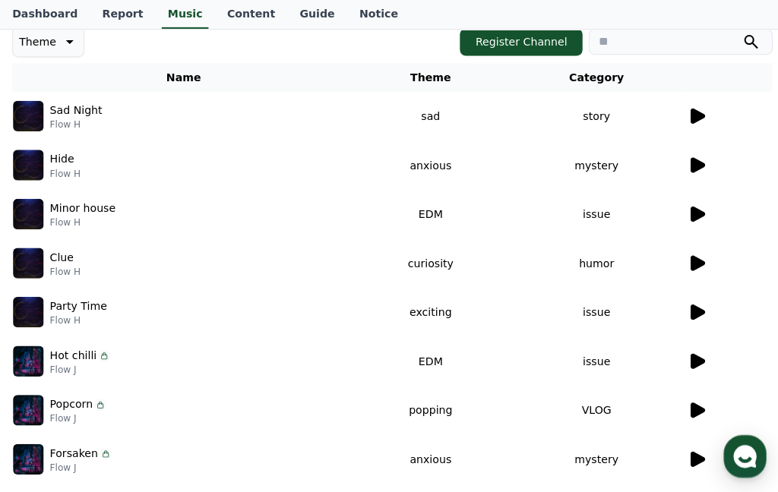
scroll to position [220, 0]
click at [36, 106] on img at bounding box center [28, 114] width 30 height 30
click at [36, 115] on img at bounding box center [28, 114] width 30 height 30
click at [42, 156] on img at bounding box center [28, 163] width 30 height 30
click at [690, 117] on icon at bounding box center [691, 114] width 14 height 15
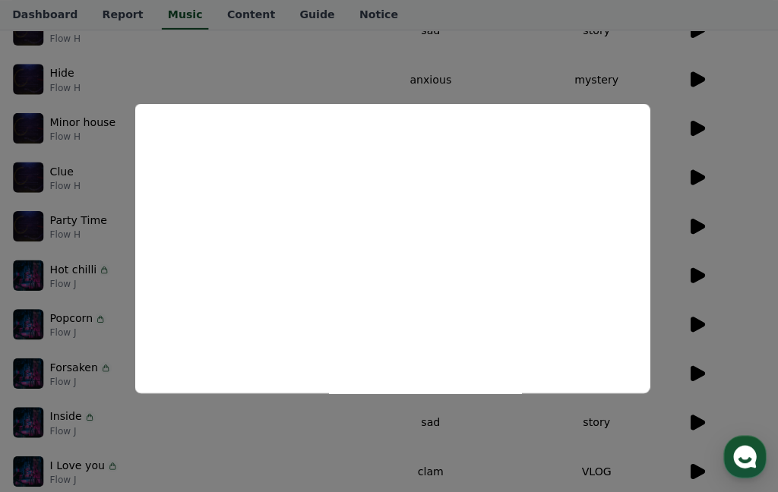
scroll to position [536, 0]
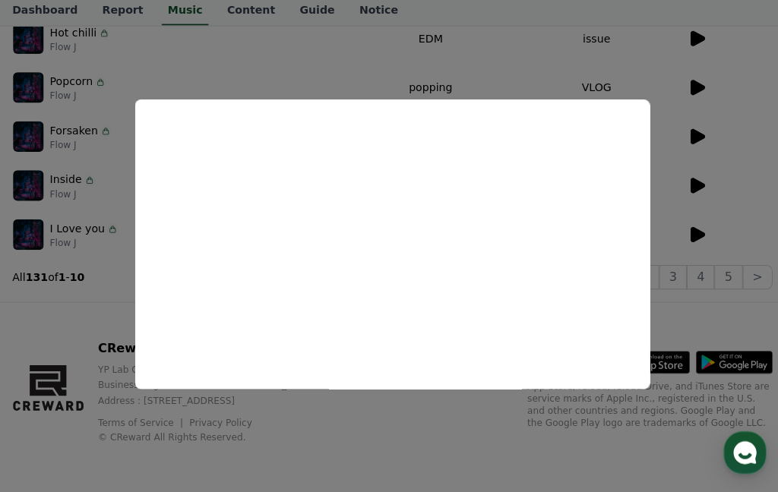
click at [698, 68] on button "close modal" at bounding box center [389, 246] width 778 height 492
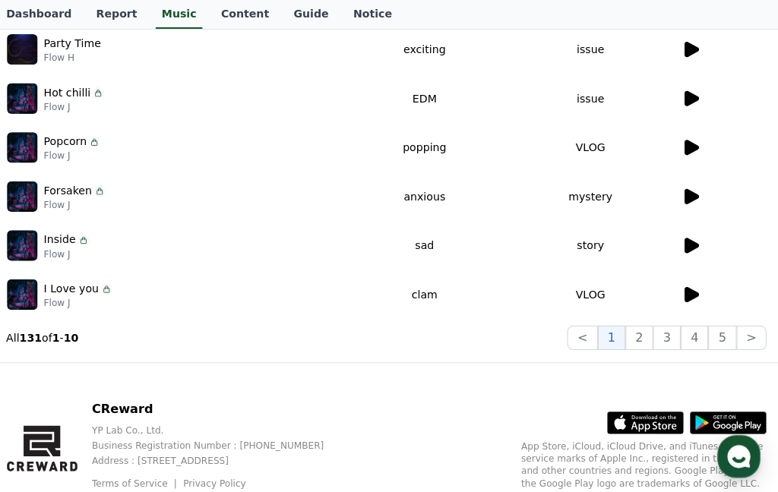
scroll to position [480, 0]
